Goal: Navigation & Orientation: Understand site structure

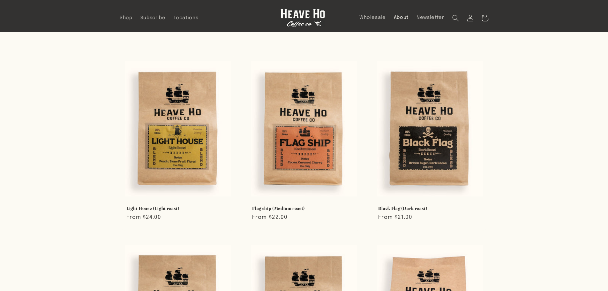
click at [404, 18] on span "About" at bounding box center [401, 18] width 15 height 6
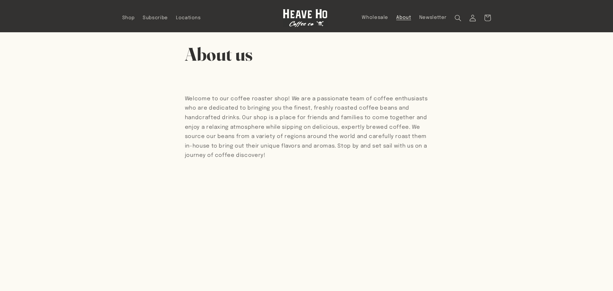
click at [290, 14] on img at bounding box center [305, 18] width 45 height 18
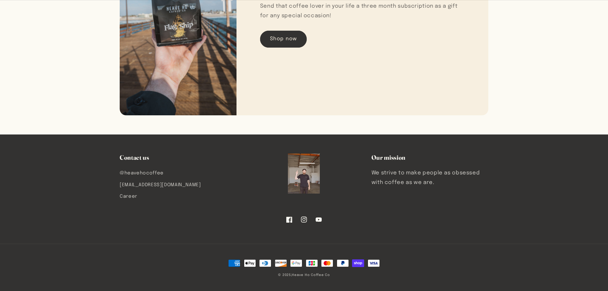
scroll to position [1139, 0]
